Goal: Obtain resource: Obtain resource

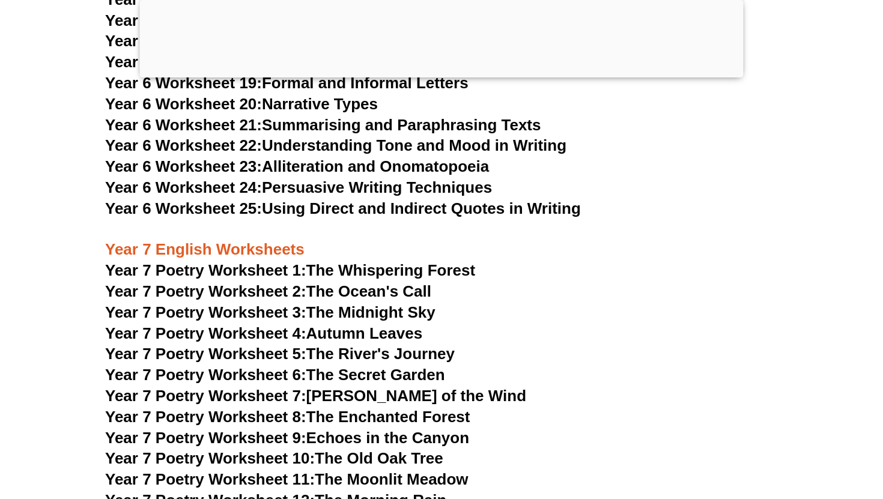
scroll to position [7267, 0]
click at [462, 261] on link "Year 7 Poetry Worksheet 1: The Whispering Forest" at bounding box center [290, 270] width 370 height 18
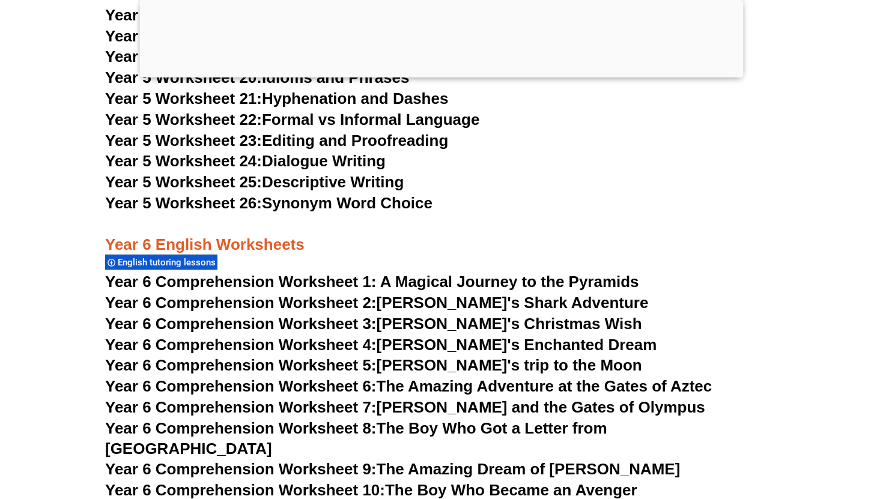
scroll to position [6257, 0]
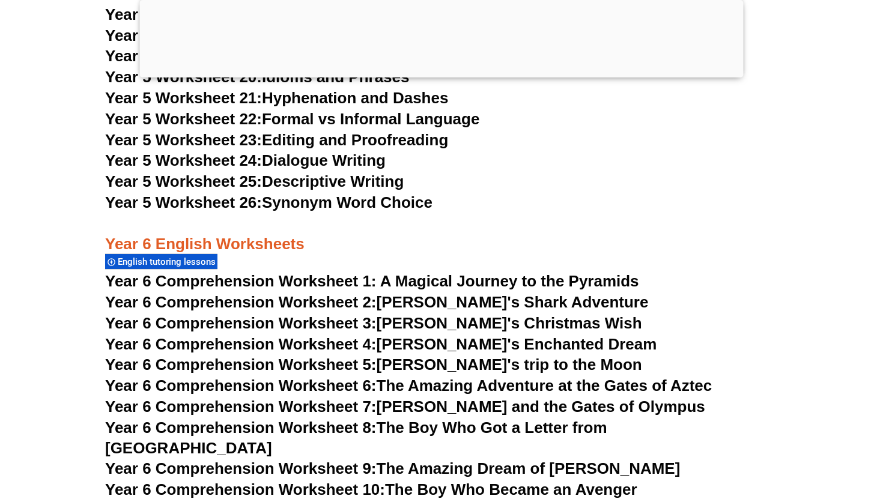
click at [456, 280] on span "Year 6 Comprehension Worksheet 1: A Magical Journey to the Pyramids" at bounding box center [372, 281] width 534 height 18
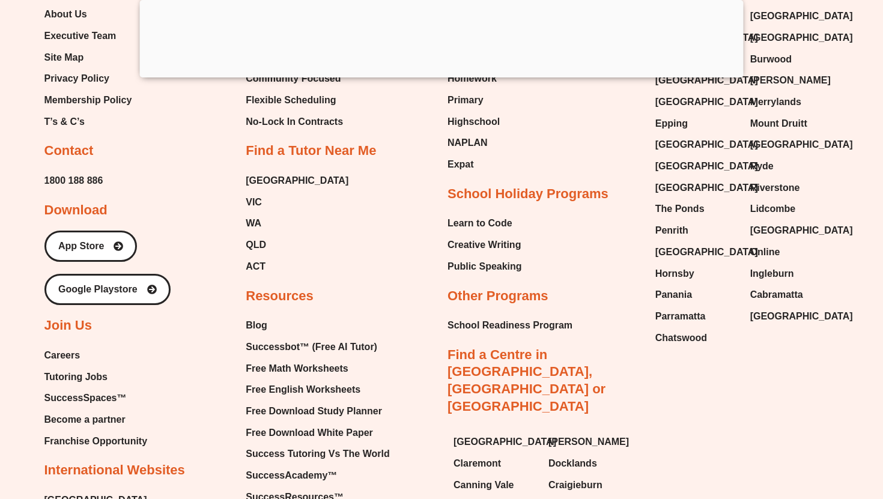
scroll to position [6203, 0]
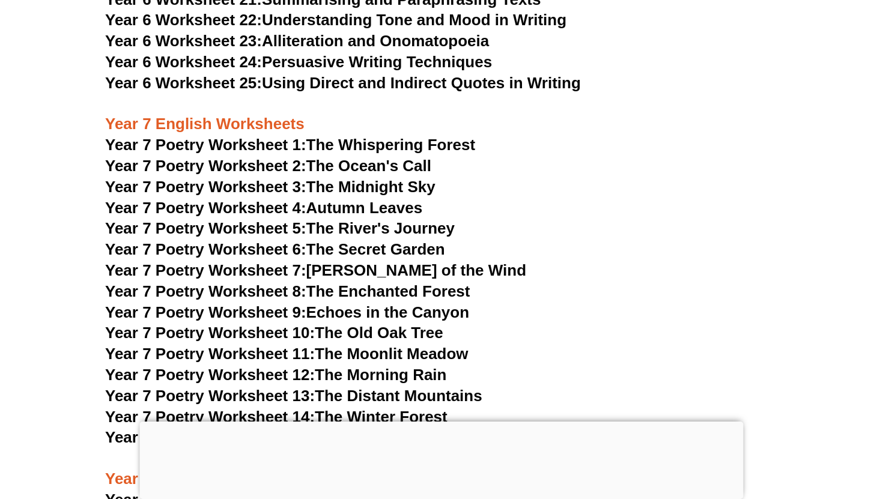
scroll to position [7377, 0]
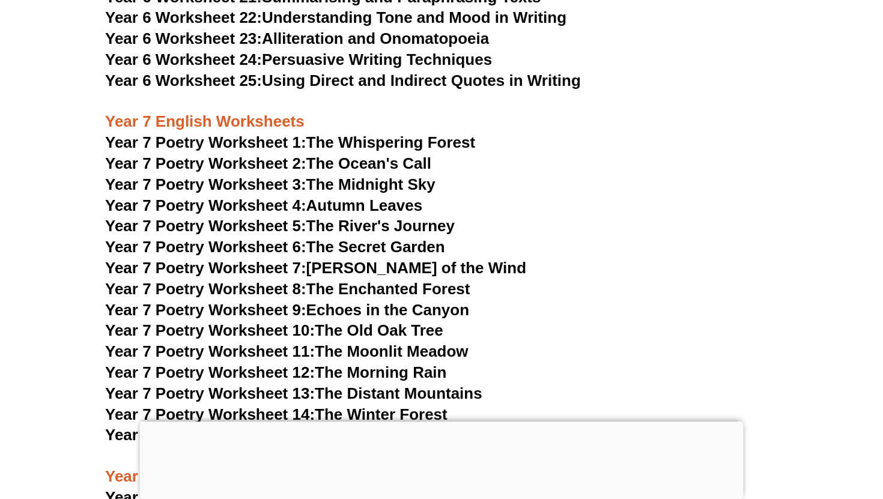
click at [265, 133] on span "Year 7 Poetry Worksheet 1:" at bounding box center [205, 142] width 201 height 18
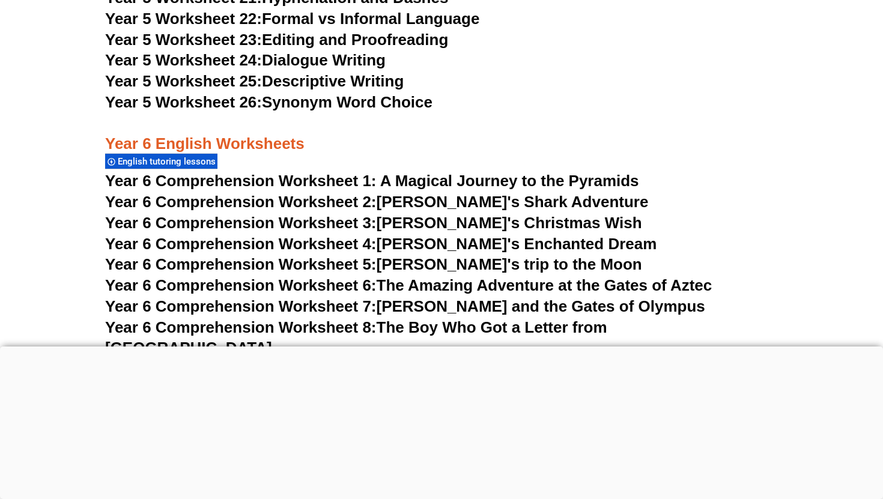
scroll to position [6439, 0]
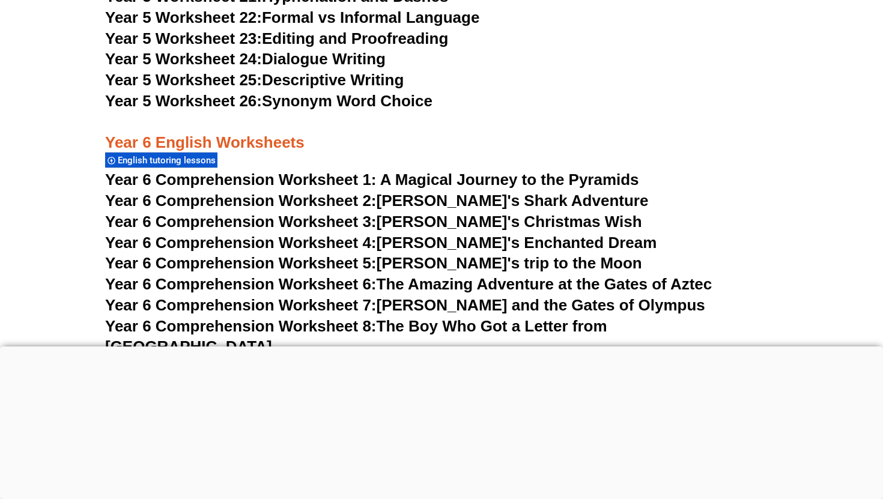
click at [431, 178] on span "Year 6 Comprehension Worksheet 1: A Magical Journey to the Pyramids" at bounding box center [372, 180] width 534 height 18
